Goal: Transaction & Acquisition: Purchase product/service

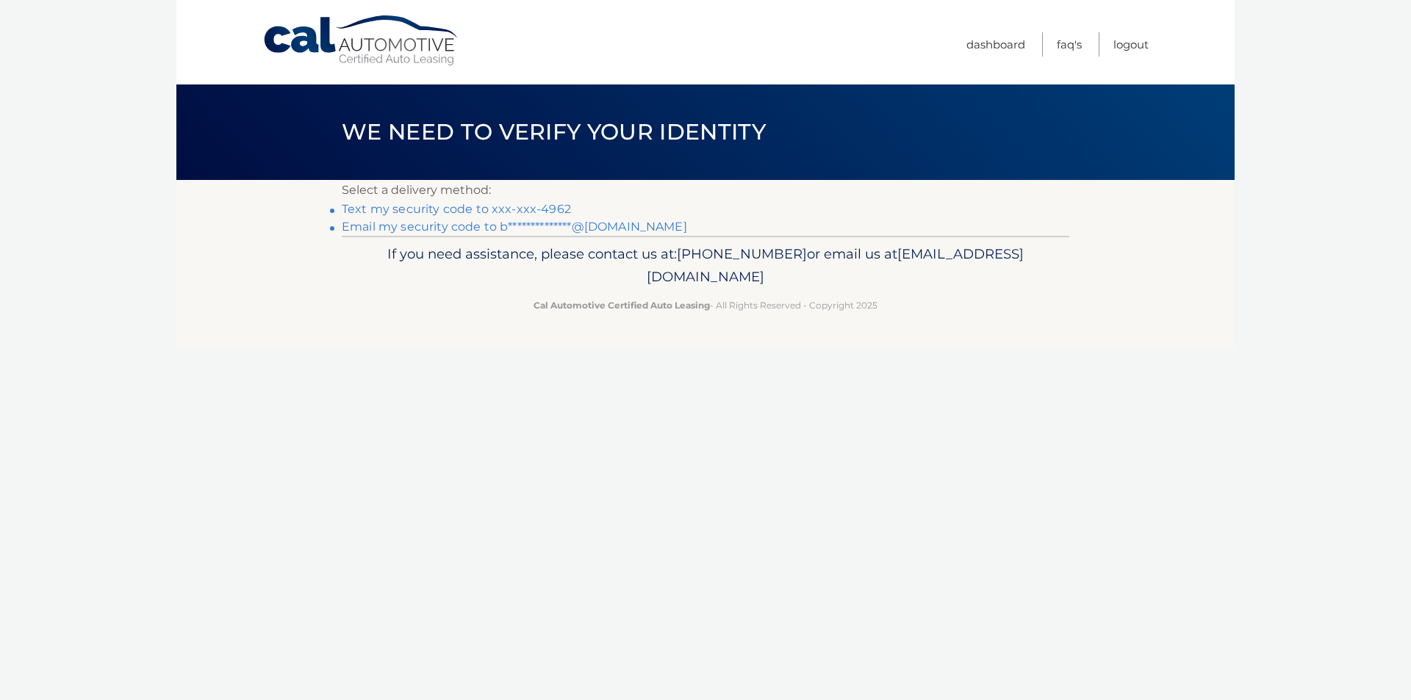
click at [508, 213] on link "Text my security code to xxx-xxx-4962" at bounding box center [456, 209] width 229 height 14
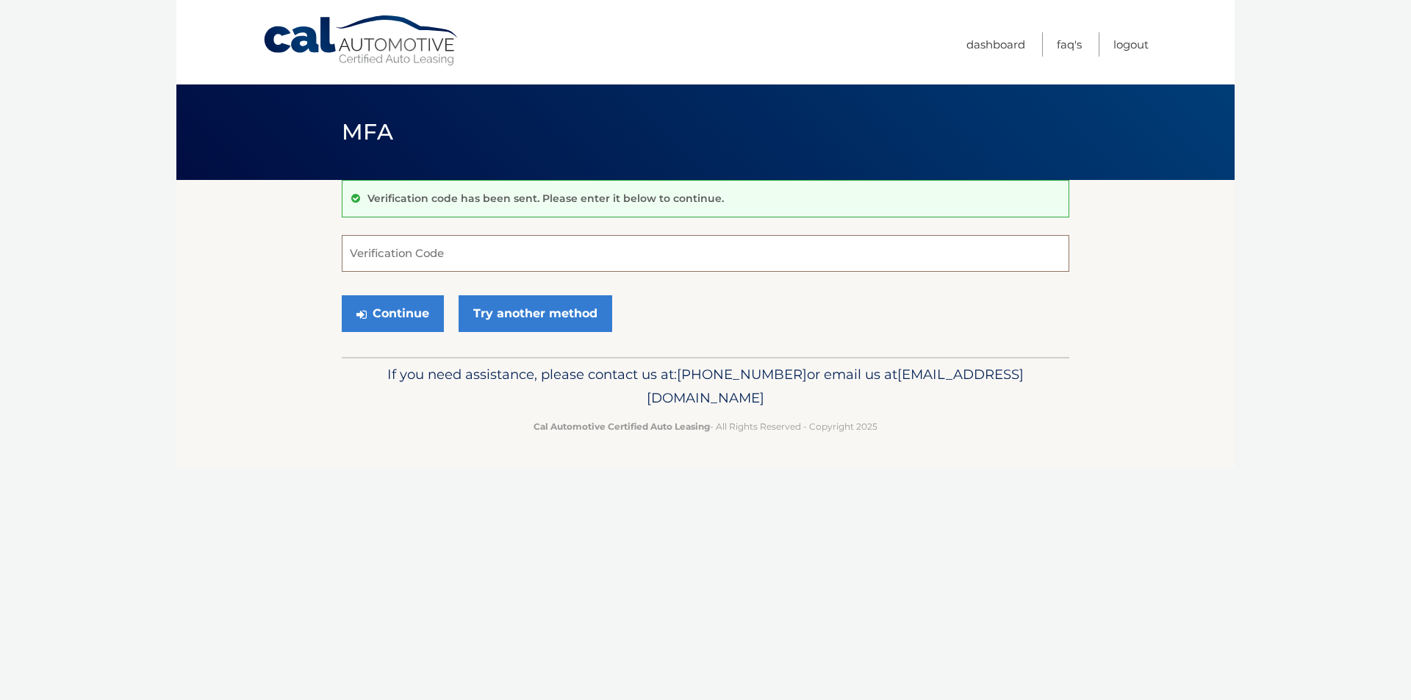
click at [498, 265] on input "Verification Code" at bounding box center [706, 253] width 728 height 37
type input "361540"
click at [424, 332] on button "Continue" at bounding box center [393, 313] width 102 height 37
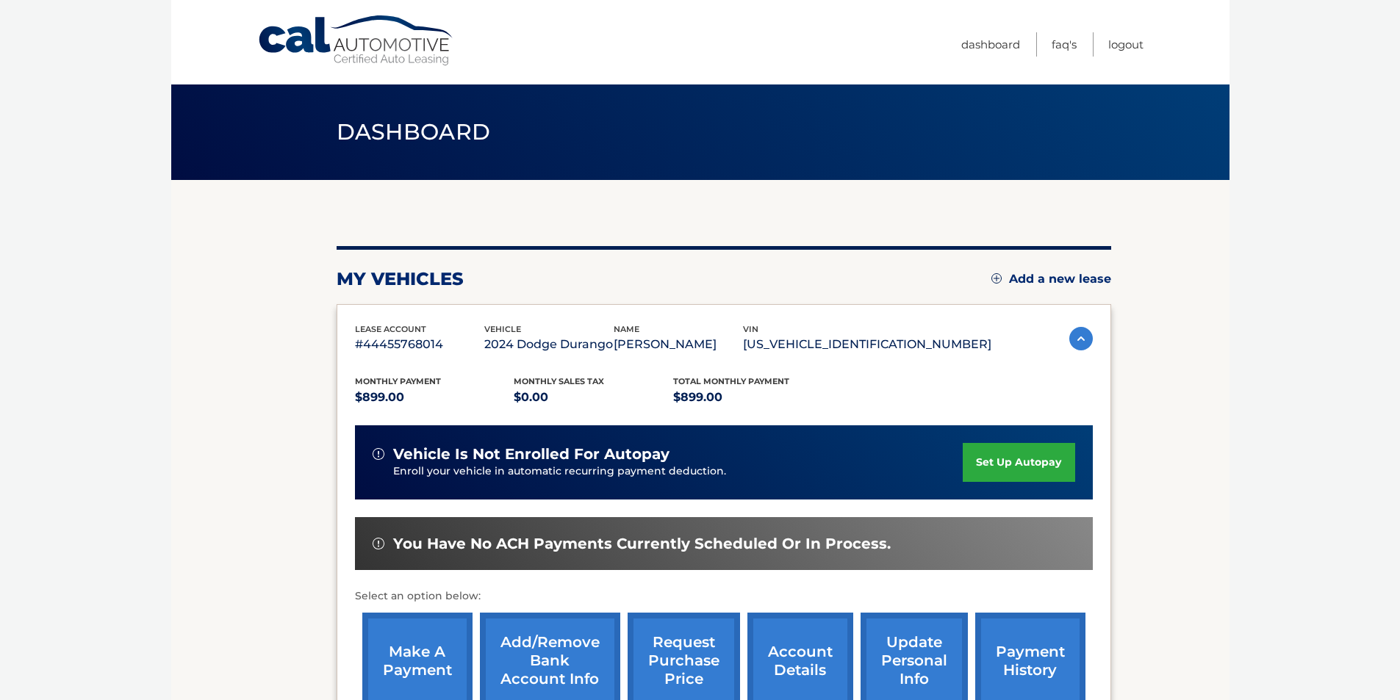
click at [431, 681] on link "make a payment" at bounding box center [417, 661] width 110 height 96
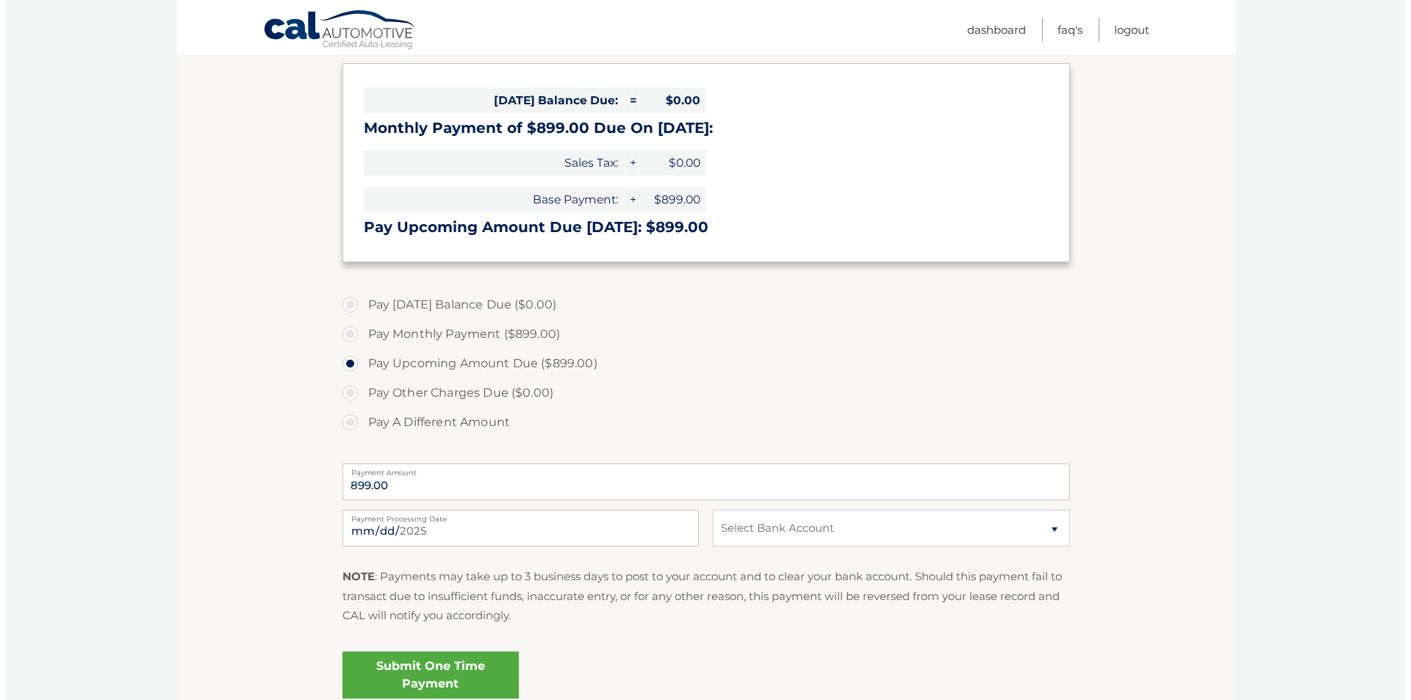
scroll to position [367, 0]
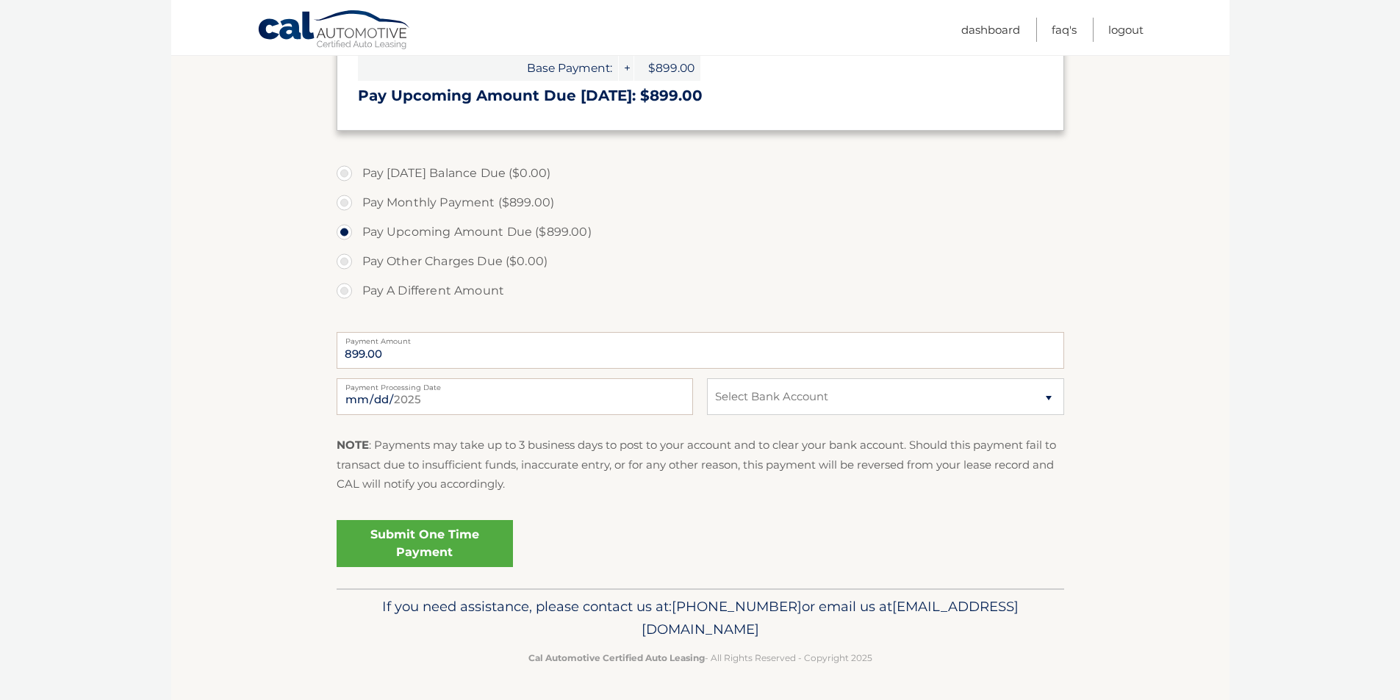
click at [441, 567] on link "Submit One Time Payment" at bounding box center [425, 543] width 176 height 47
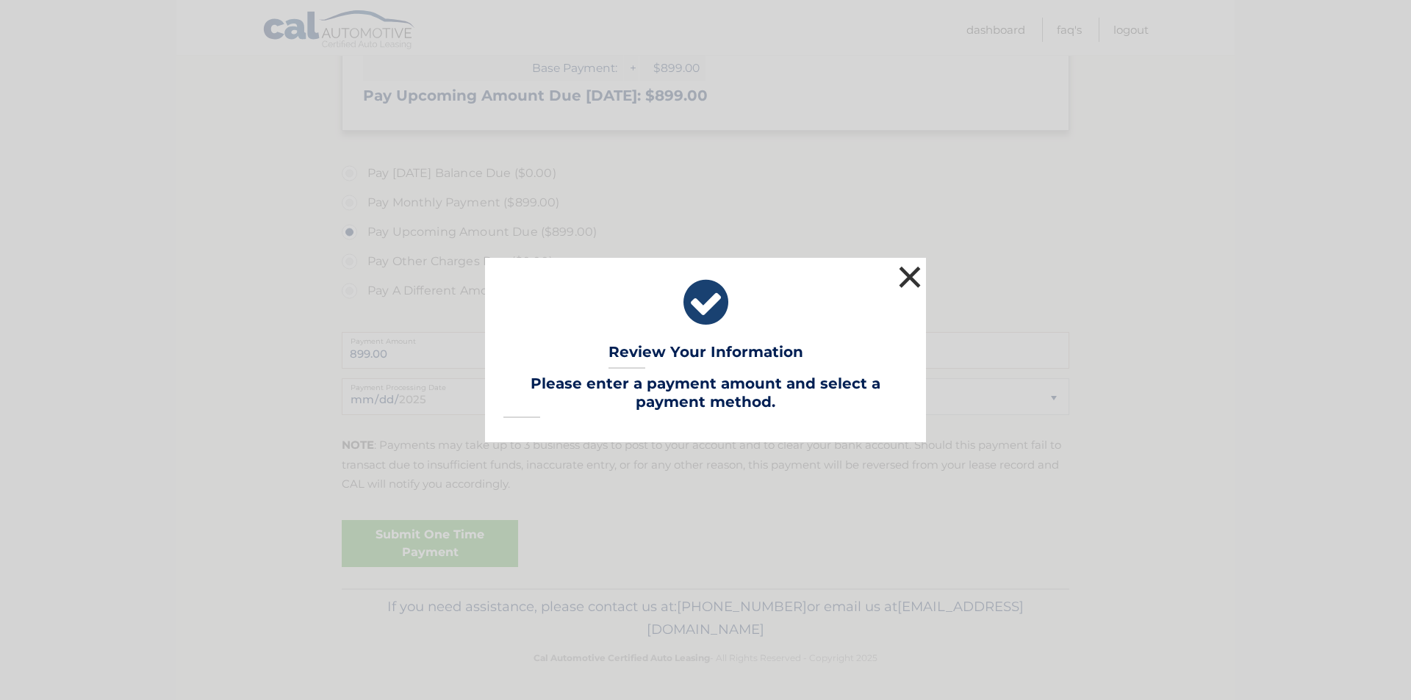
click at [909, 265] on button "×" at bounding box center [909, 276] width 29 height 29
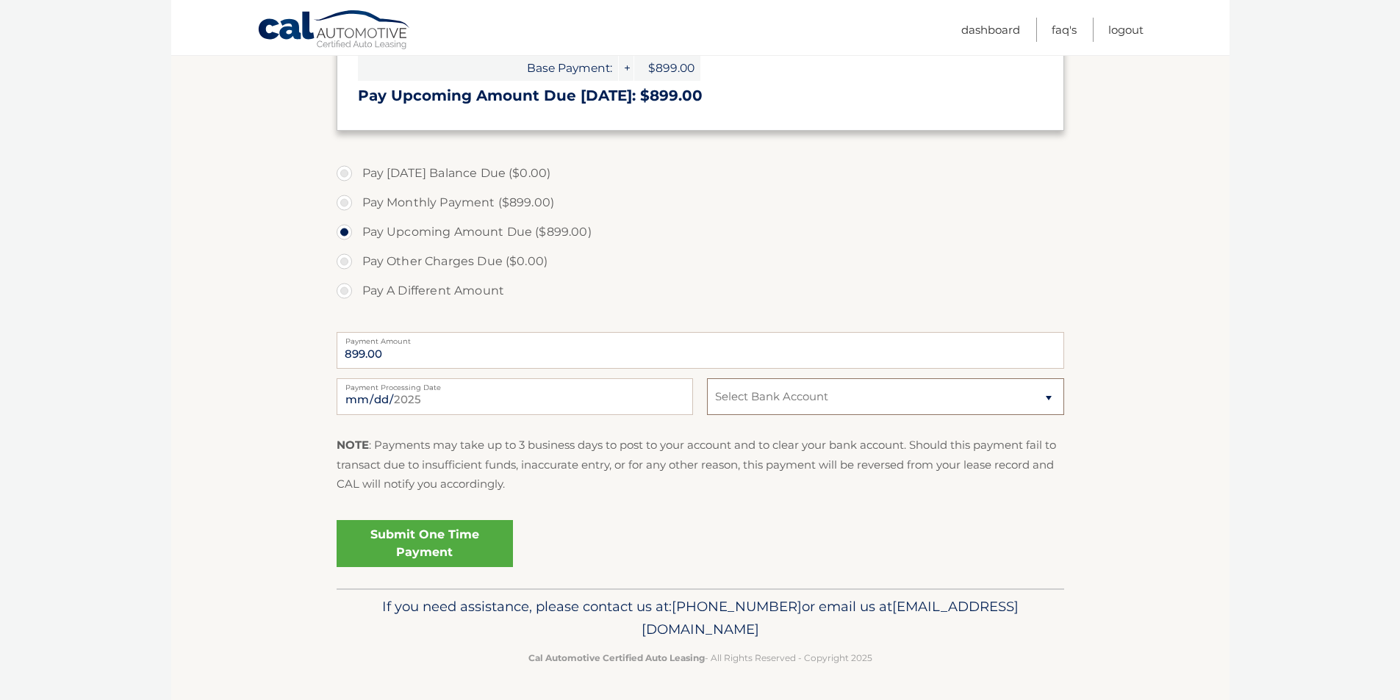
click at [1054, 415] on select "Select Bank Account Checking CAPITAL ONE N.A. *****1948 Checking BANK OF AMERIC…" at bounding box center [885, 396] width 356 height 37
select select "ZDUwNGJjNzAtOTk0Zi00ZGQwLThlNWMtMzI2YmI3MjFkNGJh"
click at [707, 407] on select "Select Bank Account Checking CAPITAL ONE N.A. *****1948 Checking BANK OF AMERIC…" at bounding box center [885, 396] width 356 height 37
click at [465, 567] on link "Submit One Time Payment" at bounding box center [425, 543] width 176 height 47
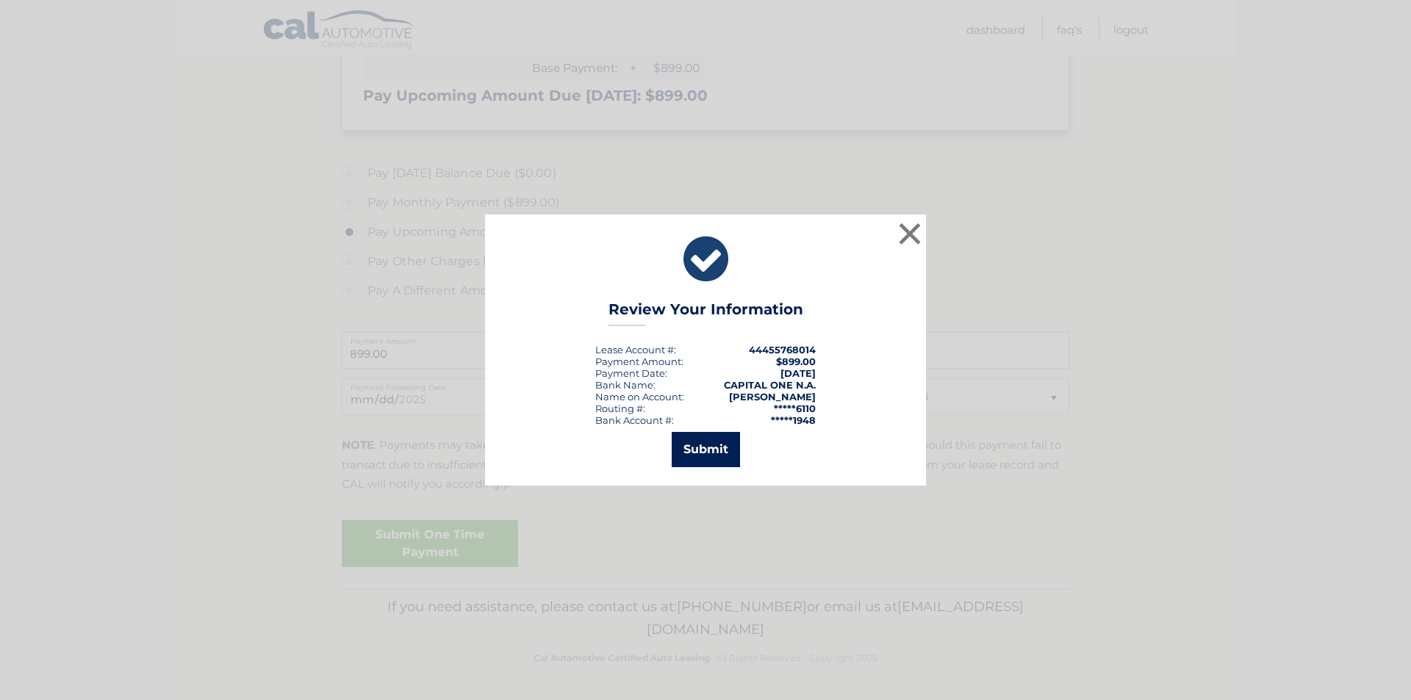
click at [712, 451] on button "Submit" at bounding box center [706, 449] width 68 height 35
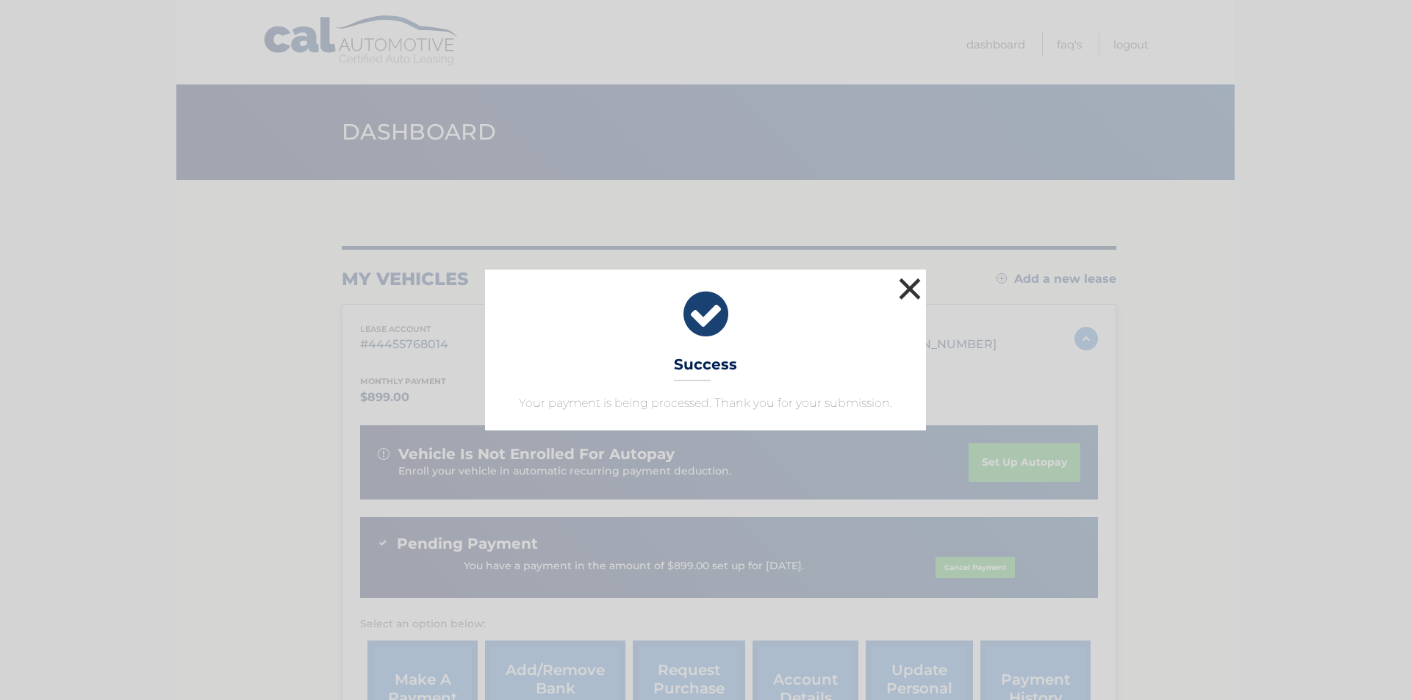
click at [906, 274] on button "×" at bounding box center [909, 288] width 29 height 29
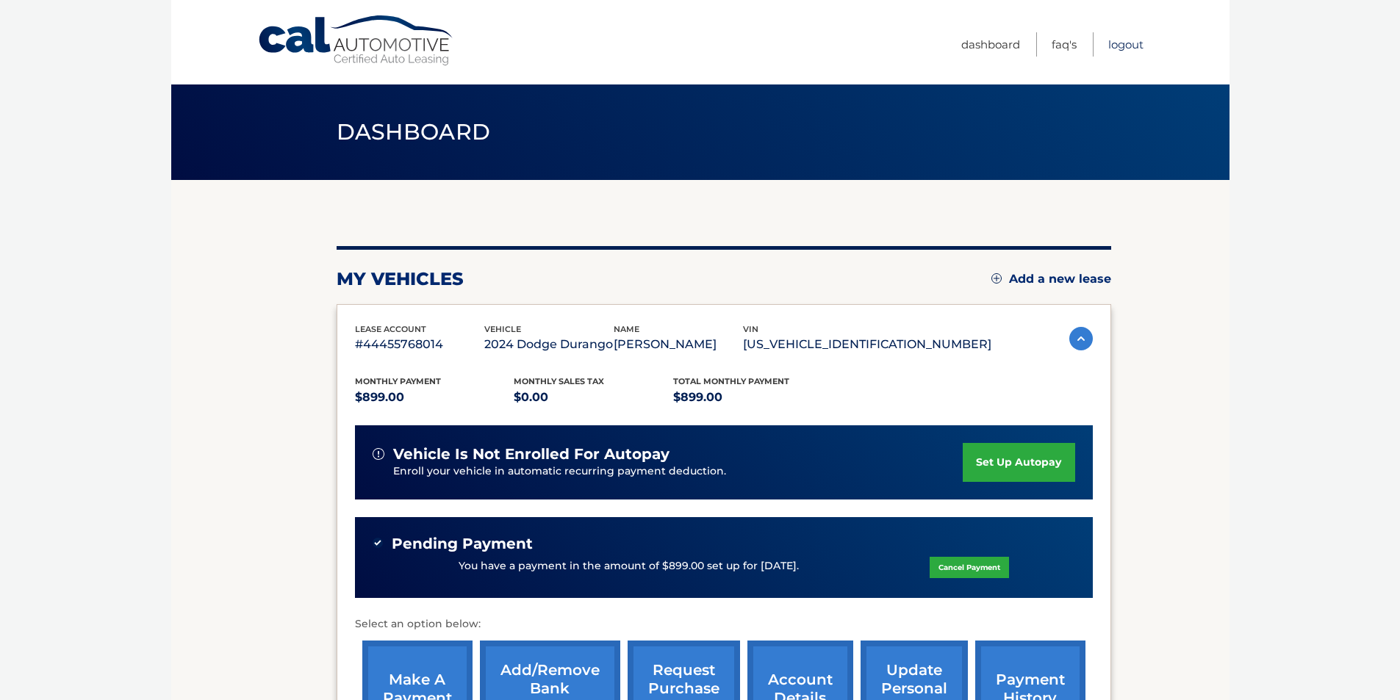
click at [1110, 50] on link "Logout" at bounding box center [1125, 44] width 35 height 24
